Goal: Transaction & Acquisition: Purchase product/service

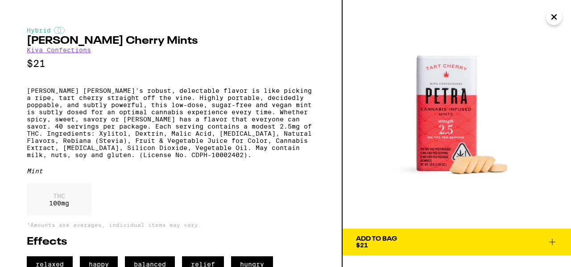
click at [51, 50] on link "Kiva Confections" at bounding box center [59, 49] width 64 height 7
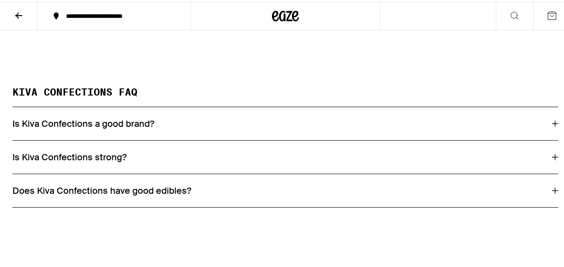
scroll to position [749, 0]
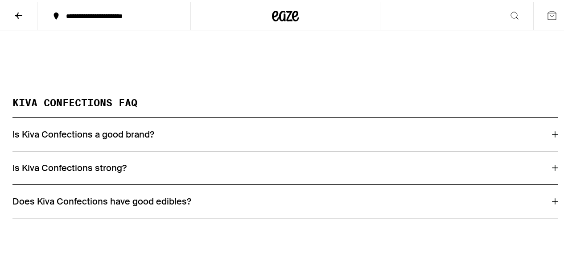
click at [93, 115] on h2 "KIVA CONFECTIONS FAQ" at bounding box center [285, 106] width 546 height 20
click at [82, 138] on h3 "Is Kiva Confections a good brand?" at bounding box center [83, 133] width 142 height 12
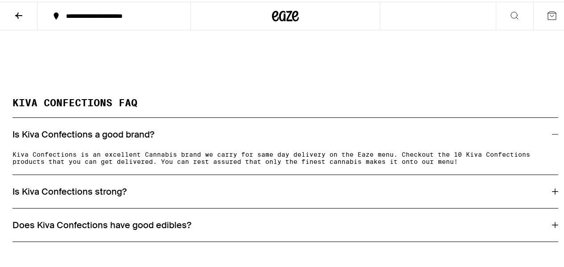
click at [82, 138] on h3 "Is Kiva Confections a good brand?" at bounding box center [83, 133] width 142 height 12
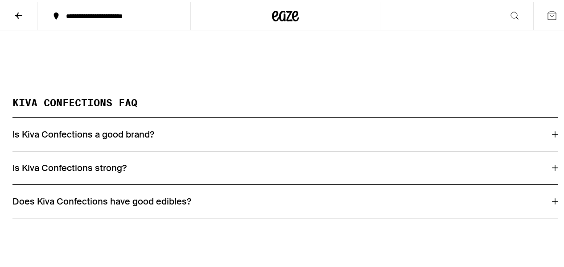
click at [78, 172] on h3 "Is Kiva Confections strong?" at bounding box center [69, 166] width 114 height 12
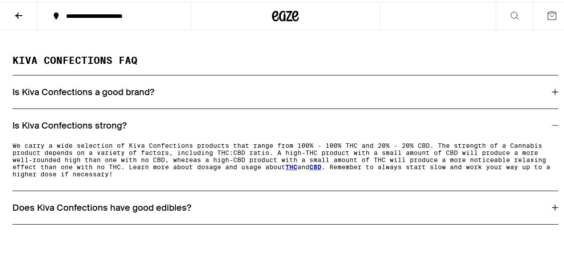
scroll to position [801, 0]
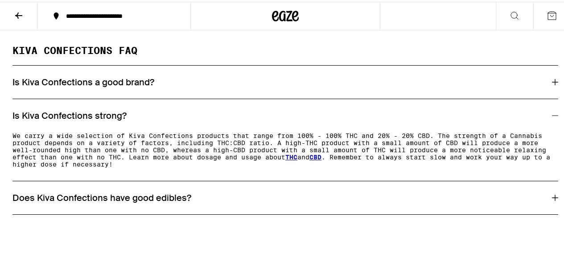
click at [68, 201] on h3 "Does Kiva Confections have good edibles?" at bounding box center [101, 196] width 179 height 12
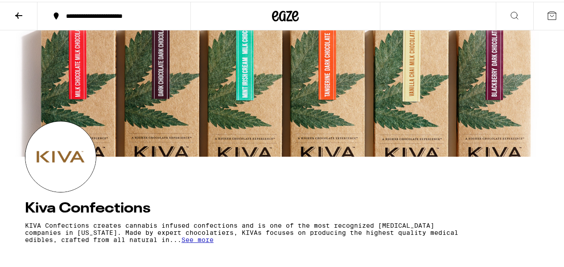
scroll to position [1, 0]
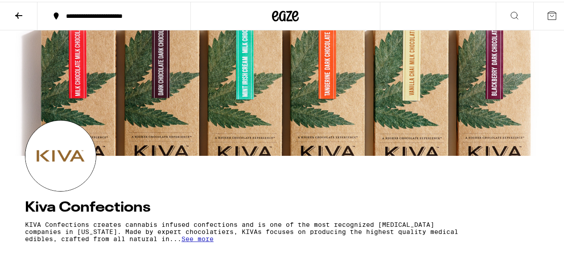
click at [283, 16] on icon at bounding box center [285, 14] width 13 height 11
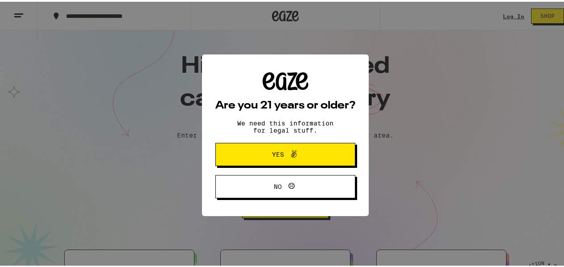
click at [277, 156] on span "Yes" at bounding box center [278, 152] width 12 height 6
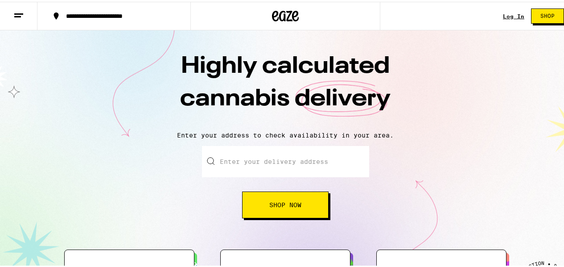
click at [266, 161] on input "Enter your delivery address" at bounding box center [285, 159] width 167 height 31
type input "[STREET_ADDRESS]"
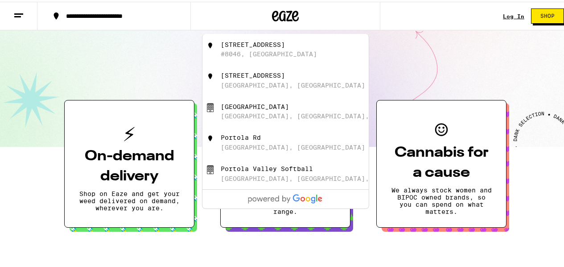
scroll to position [150, 0]
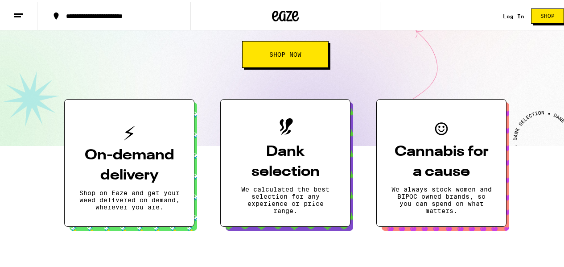
click at [141, 183] on button "On-demand delivery Shop on Eaze and get your weed delivered on demand, wherever…" at bounding box center [129, 160] width 130 height 127
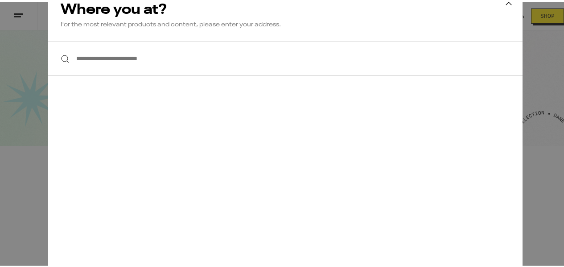
click at [143, 60] on input "**********" at bounding box center [285, 57] width 474 height 34
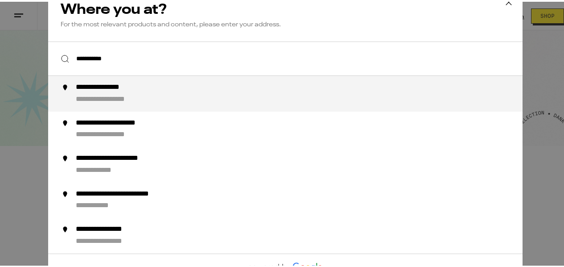
click at [104, 96] on div "**********" at bounding box center [117, 97] width 83 height 9
type input "**********"
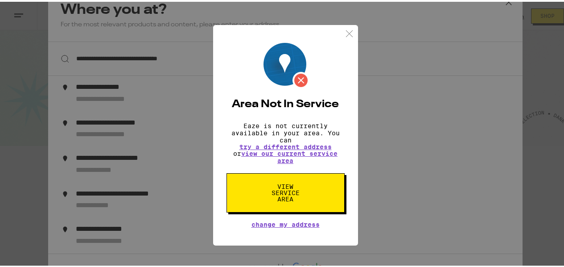
click at [345, 29] on img at bounding box center [349, 31] width 11 height 11
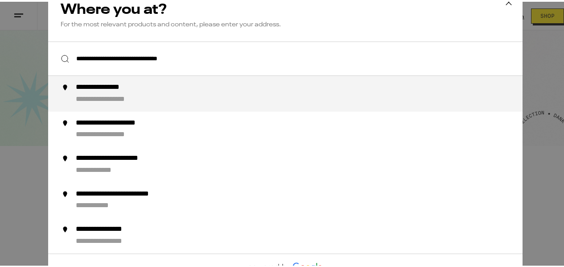
click at [138, 95] on div "**********" at bounding box center [117, 97] width 83 height 9
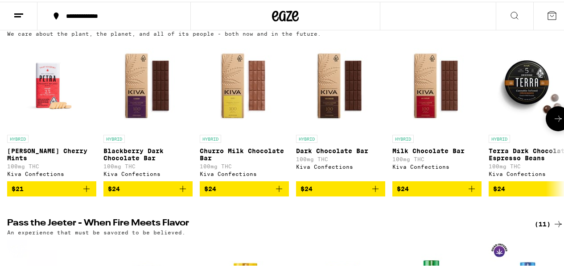
scroll to position [322, 0]
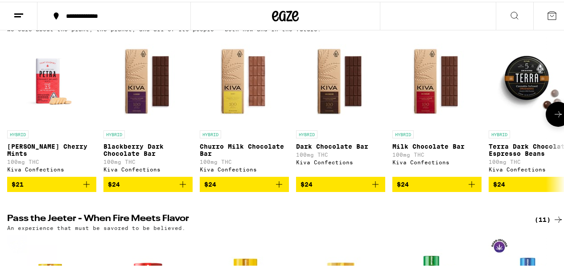
click at [48, 95] on img "Open page for Petra Tart Cherry Mints from Kiva Confections" at bounding box center [51, 79] width 89 height 89
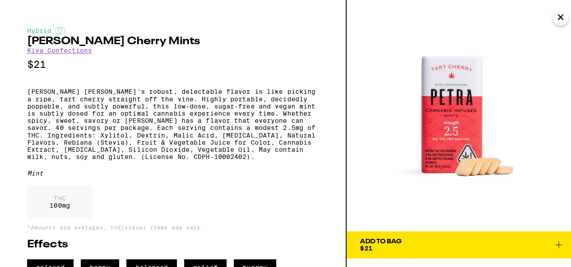
scroll to position [324, 0]
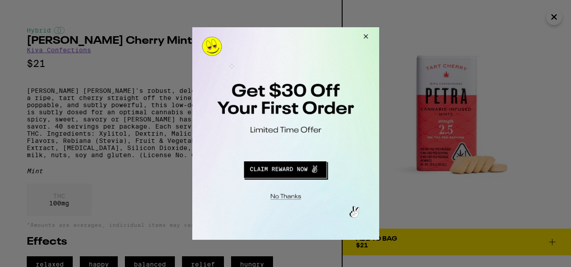
click at [288, 171] on button "Redirect to URL" at bounding box center [284, 167] width 155 height 21
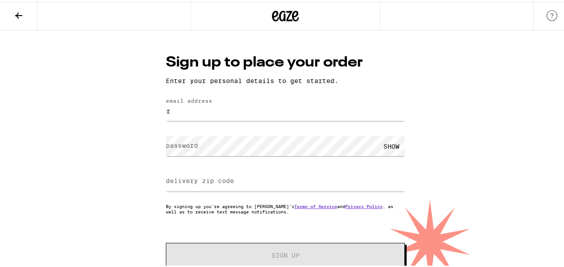
type input "[EMAIL_ADDRESS][DOMAIN_NAME]"
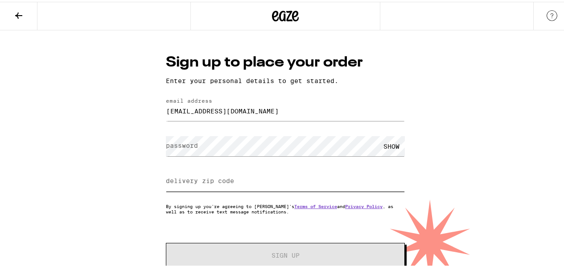
type input "94028"
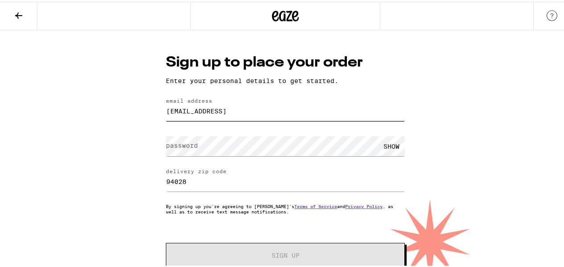
type input "[EMAIL_ADDRESS][DOMAIN_NAME]"
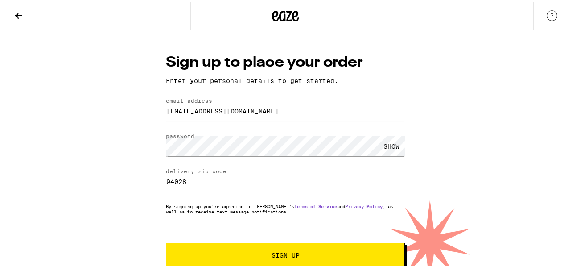
click at [390, 148] on div "SHOW" at bounding box center [391, 144] width 27 height 20
click at [280, 259] on button "Sign Up" at bounding box center [285, 253] width 239 height 25
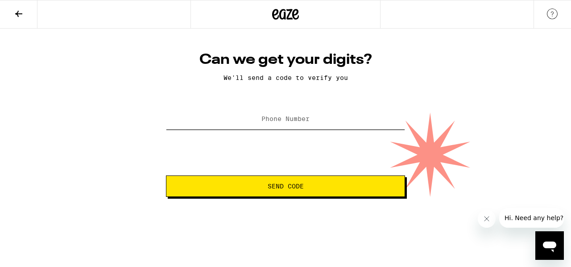
click at [332, 124] on input "Phone Number" at bounding box center [285, 119] width 239 height 20
type input "[PHONE_NUMBER]"
click at [284, 185] on span "Send Code" at bounding box center [285, 186] width 36 height 6
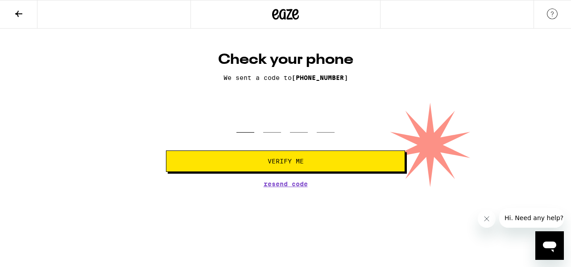
click at [247, 124] on input "tel" at bounding box center [245, 119] width 18 height 26
type input "2"
type input "3"
type input "9"
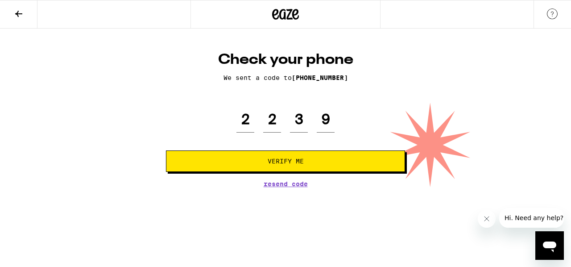
click at [273, 164] on span "Verify Me" at bounding box center [285, 161] width 36 height 6
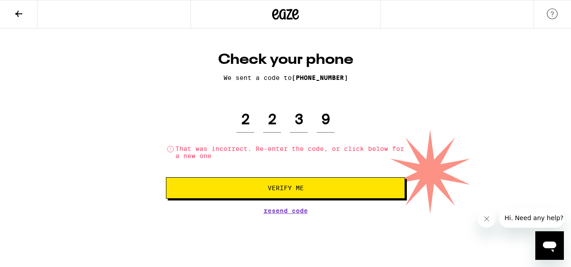
click at [284, 213] on span "Resend Code" at bounding box center [285, 210] width 44 height 6
click at [329, 118] on input "9" at bounding box center [325, 119] width 18 height 26
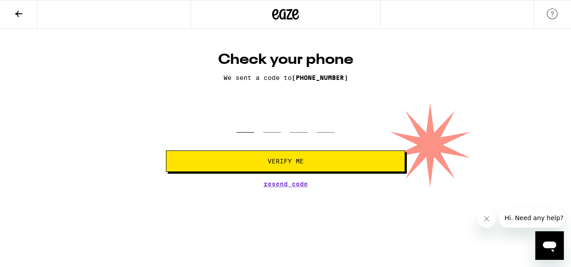
type input "7"
type input "8"
type input "1"
type input "5"
click at [301, 160] on span "Verify Me" at bounding box center [285, 161] width 36 height 6
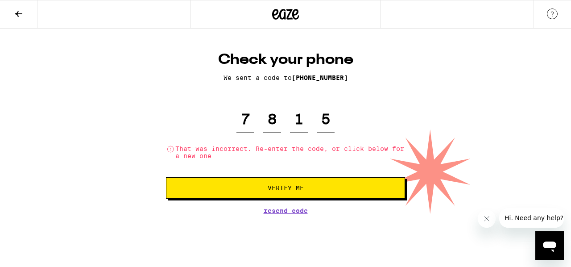
click at [295, 191] on span "Verify Me" at bounding box center [285, 188] width 36 height 6
click at [293, 214] on span "Resend Code" at bounding box center [285, 210] width 44 height 6
click at [336, 122] on div "7 8 1 5 That was incorrect. Re-enter the code, or click below for a new one" at bounding box center [285, 132] width 239 height 53
click at [332, 121] on input "5" at bounding box center [325, 119] width 18 height 26
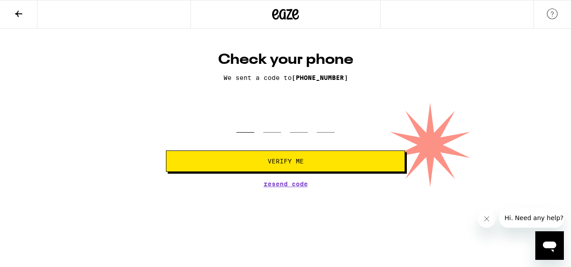
type input "8"
type input "2"
type input "3"
type input "7"
click at [292, 163] on span "Verify Me" at bounding box center [285, 161] width 36 height 6
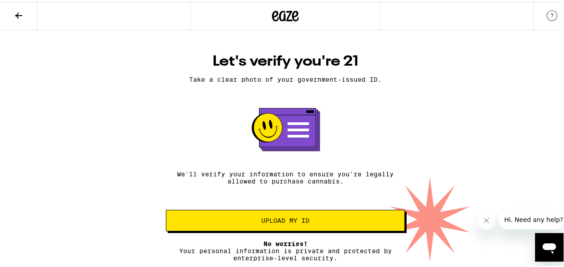
click at [284, 222] on span "Upload my ID" at bounding box center [285, 218] width 48 height 6
